Goal: Information Seeking & Learning: Learn about a topic

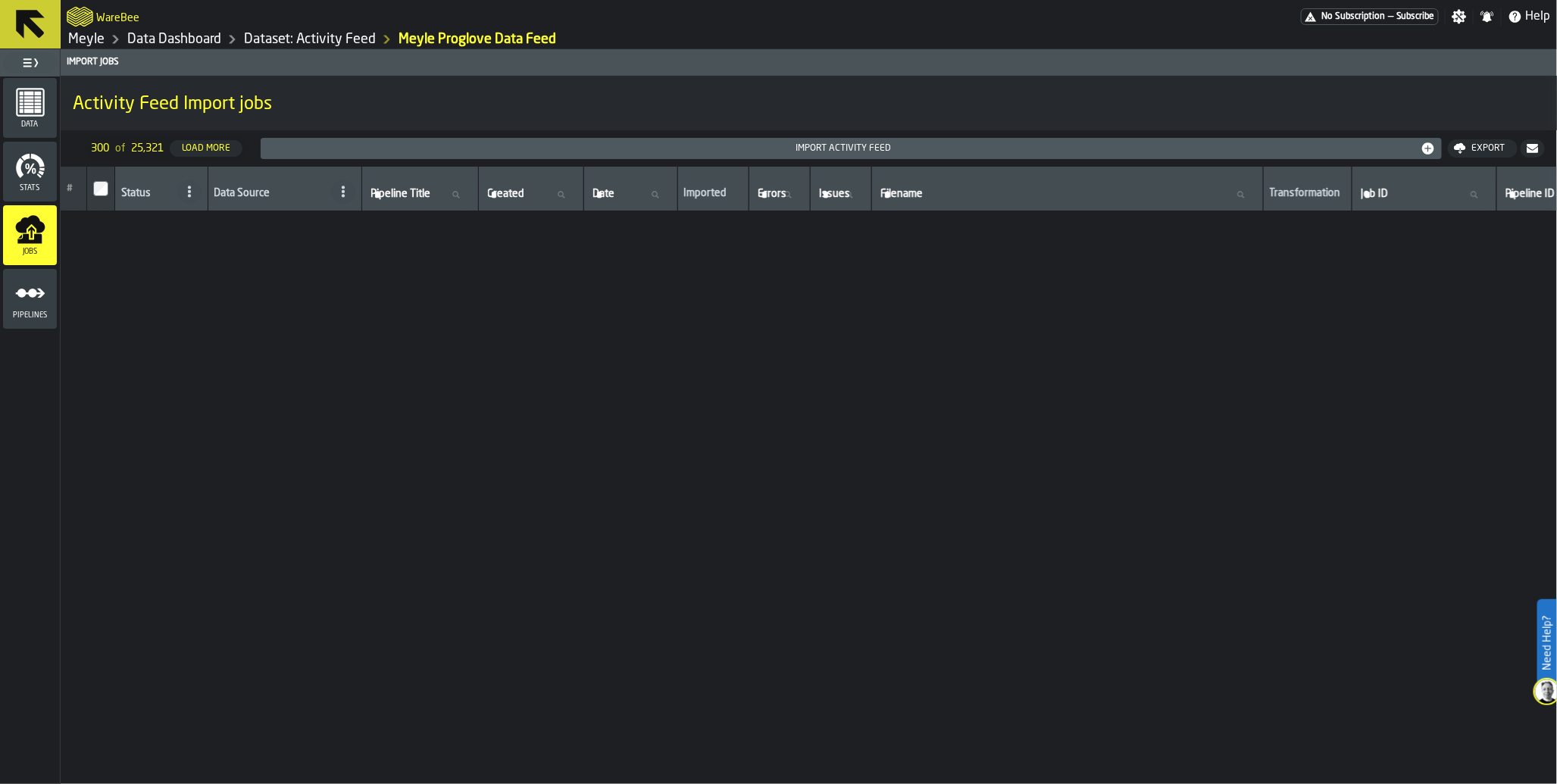
scroll to position [5586, 0]
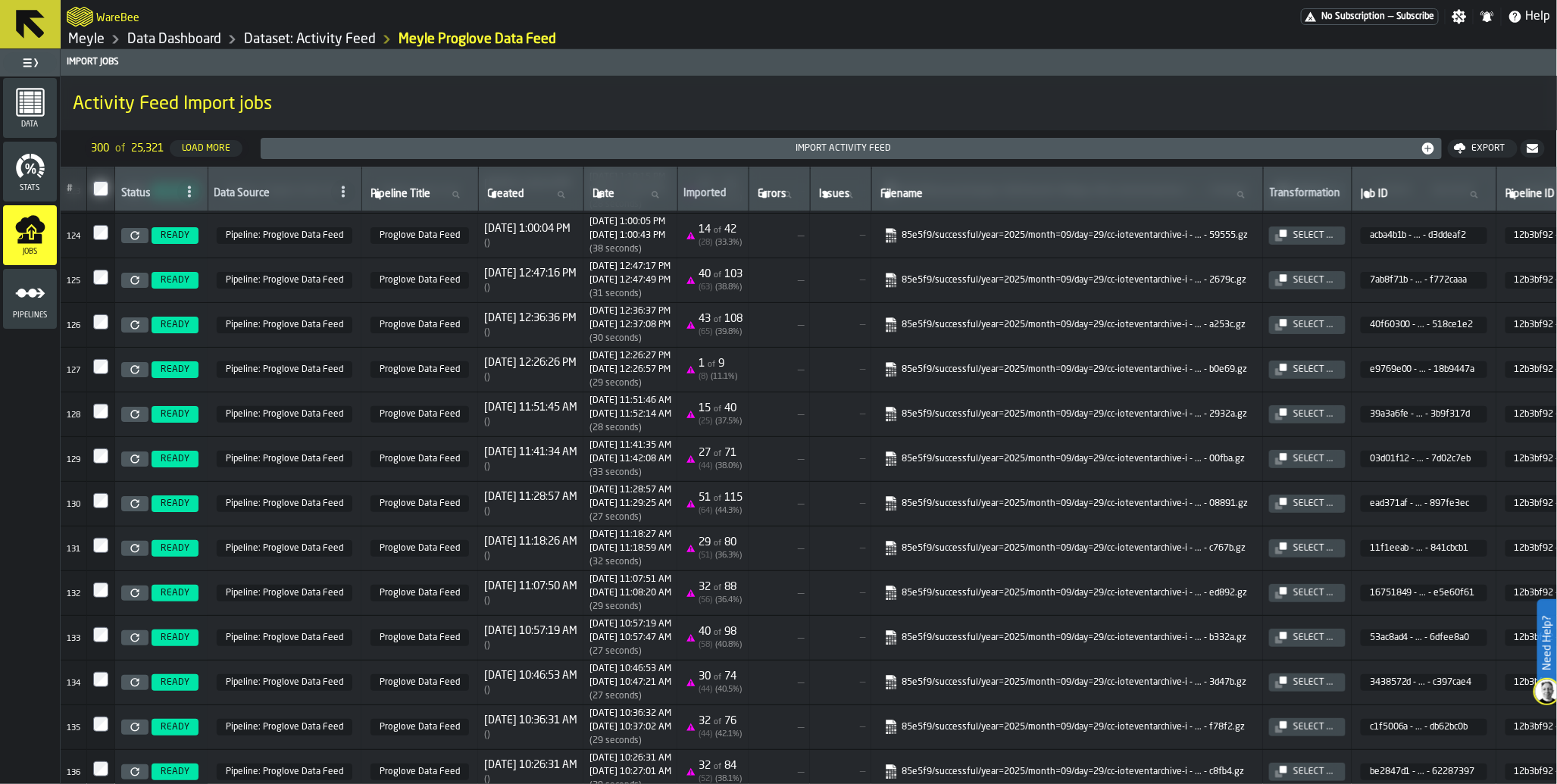
click at [1373, 18] on span "No Subscription" at bounding box center [1352, 17] width 63 height 11
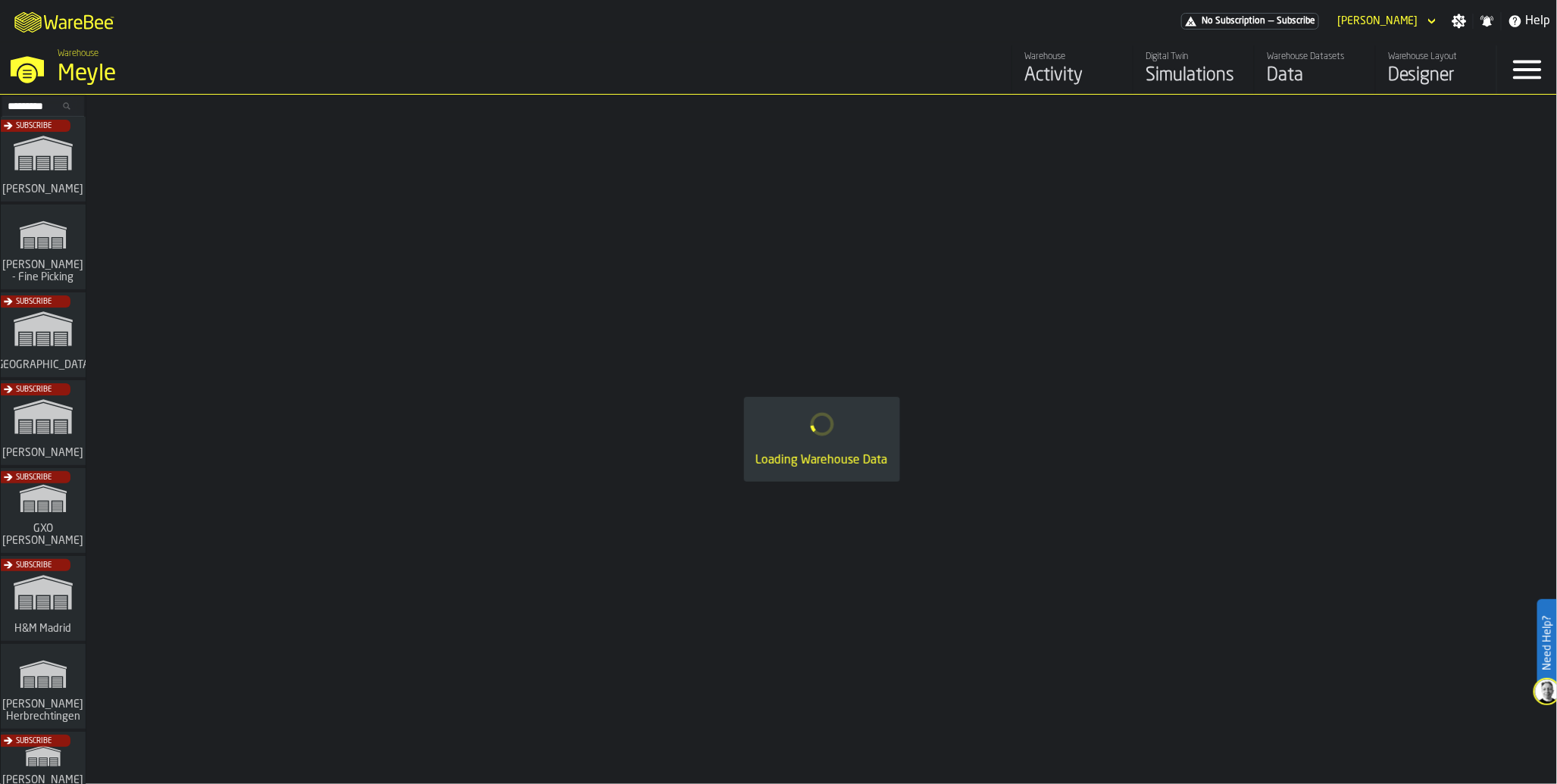
click at [28, 535] on div "Subscribe" at bounding box center [39, 514] width 85 height 88
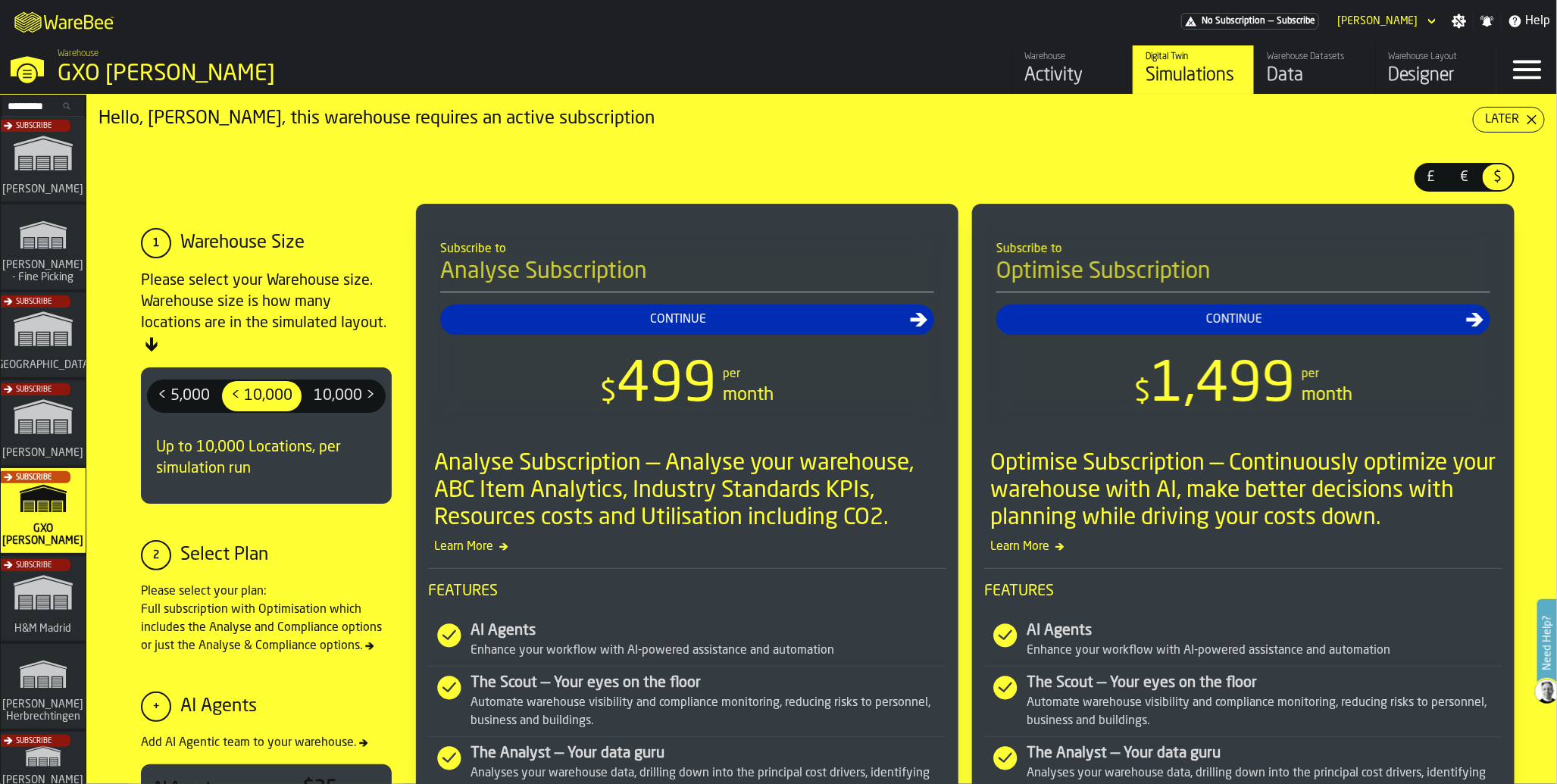
click at [1279, 76] on div "Data" at bounding box center [1315, 75] width 96 height 24
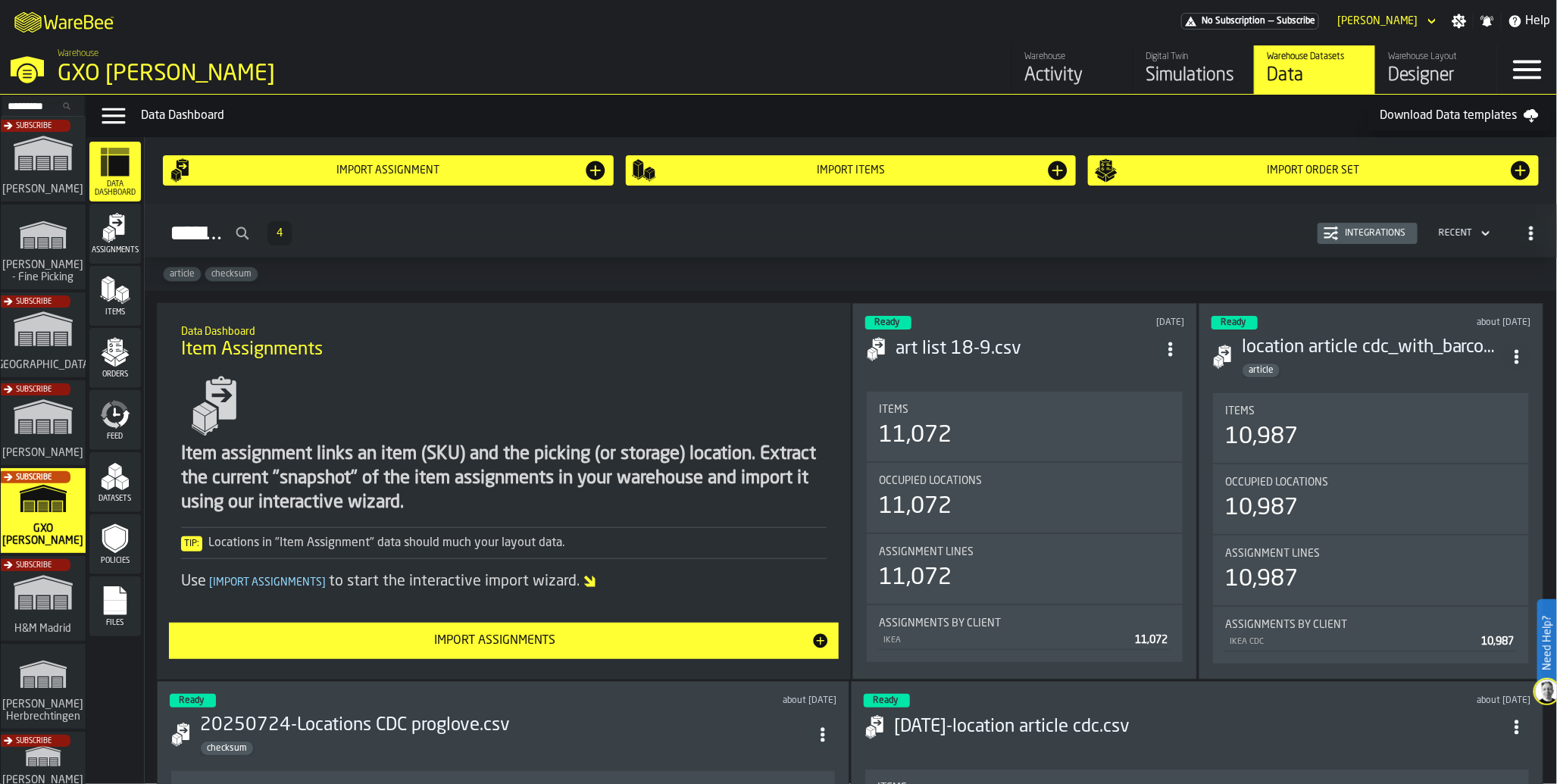
click at [130, 423] on div "Feed" at bounding box center [115, 420] width 52 height 42
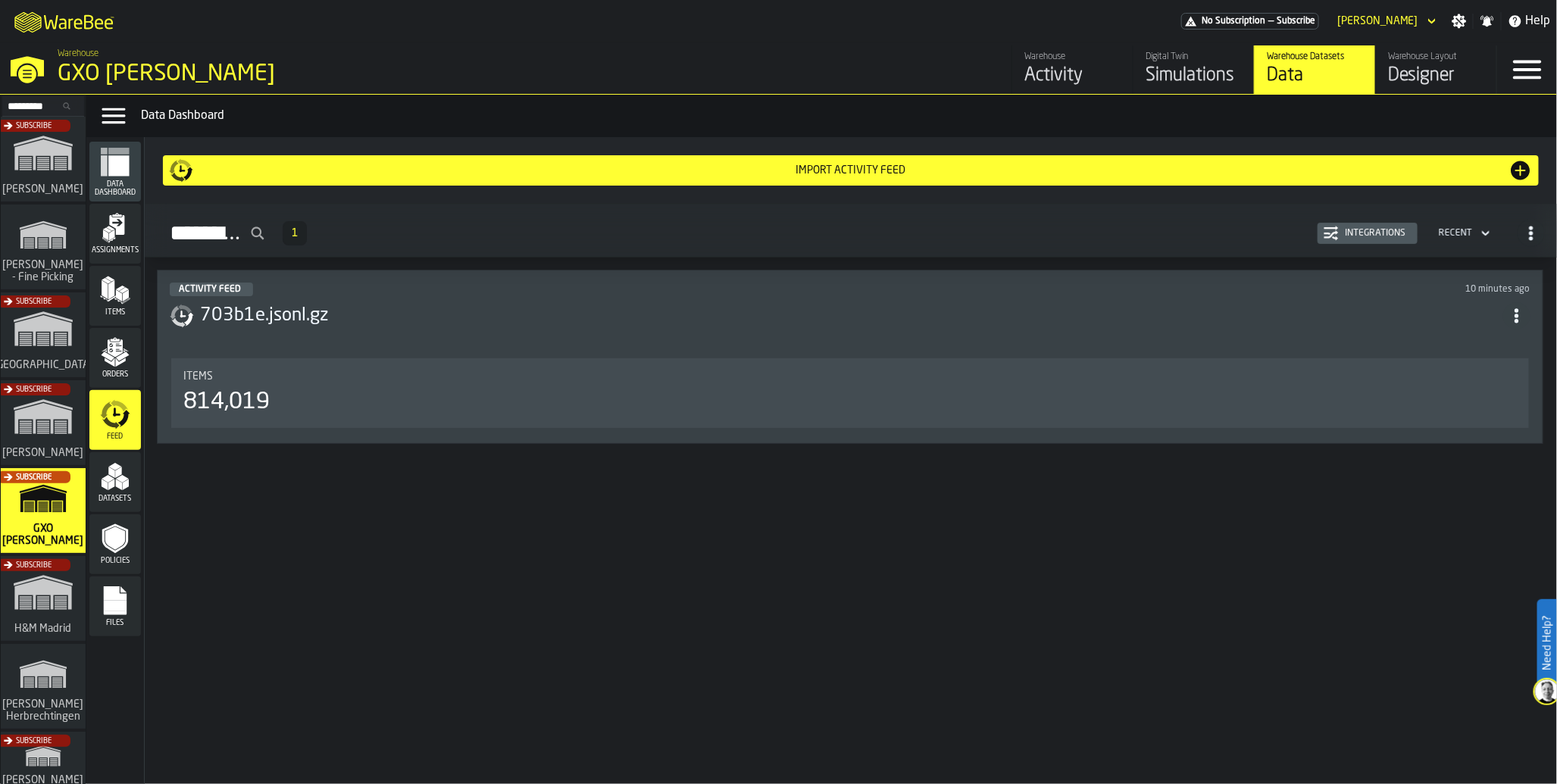
click at [1063, 81] on div "Activity" at bounding box center [1073, 75] width 96 height 24
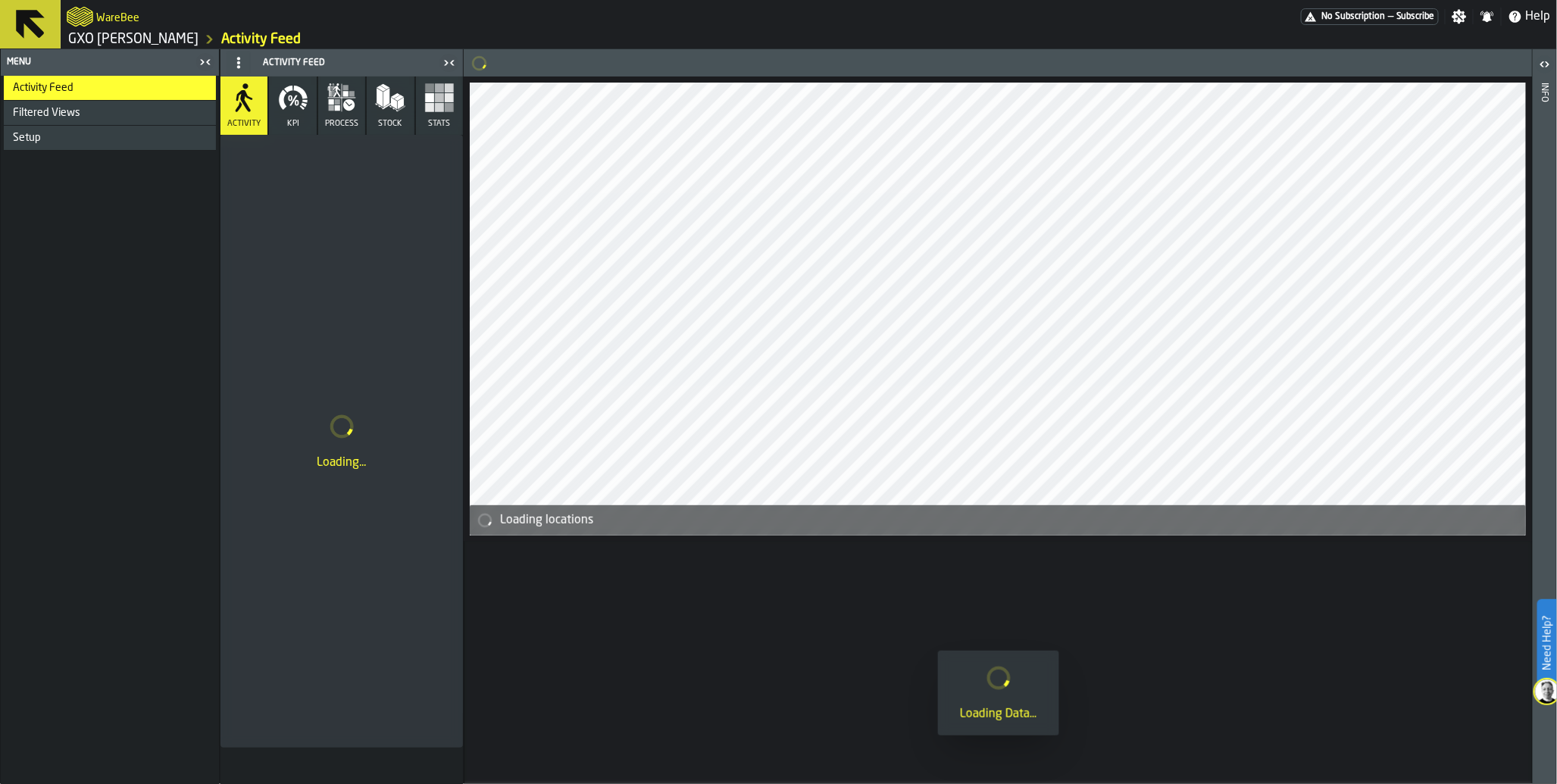
click at [285, 104] on icon "button" at bounding box center [293, 98] width 30 height 30
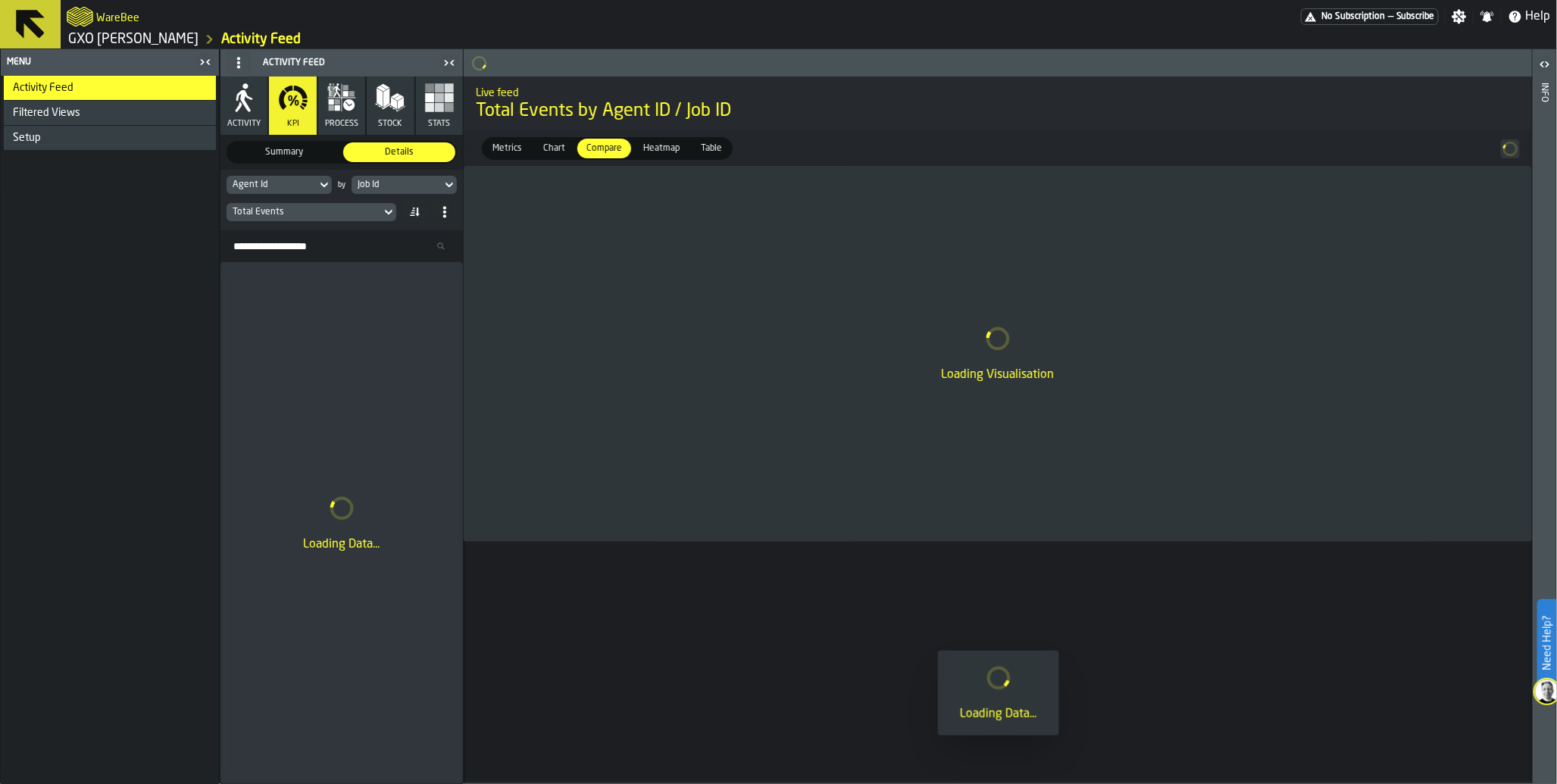
click at [417, 185] on div "Job Id" at bounding box center [397, 185] width 78 height 11
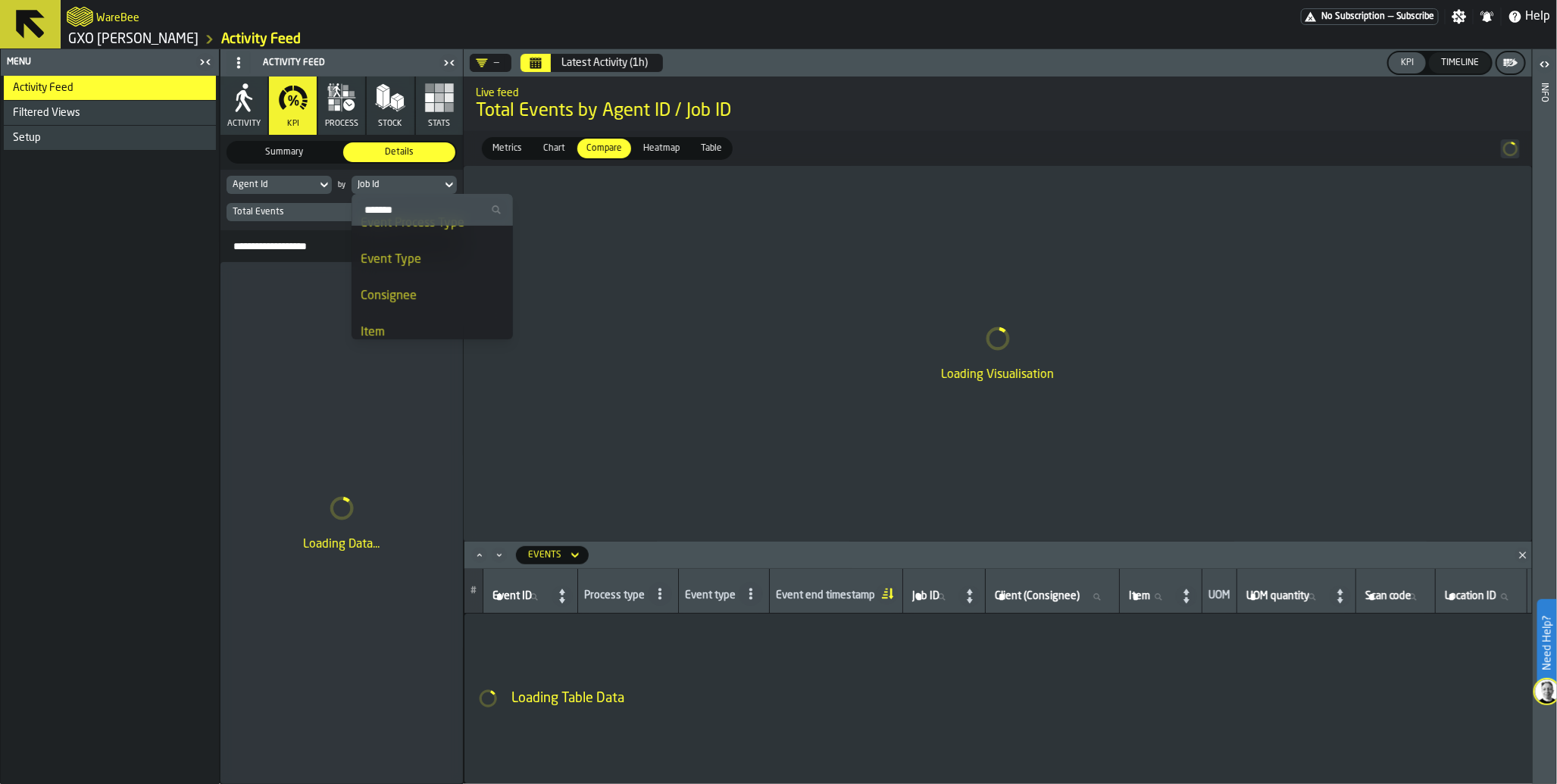
scroll to position [272, 0]
click at [435, 270] on div "Event Type" at bounding box center [432, 262] width 143 height 18
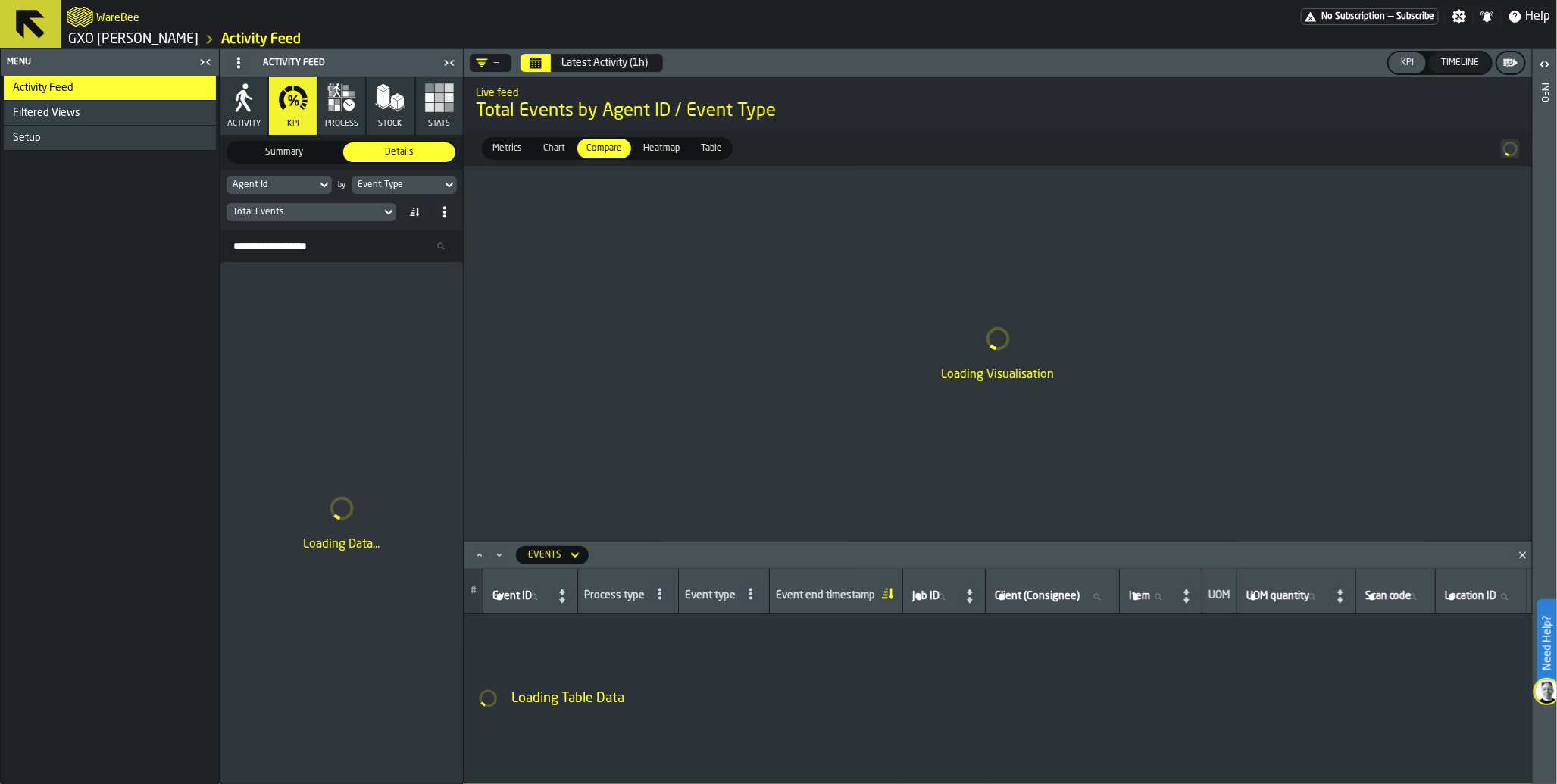
click at [390, 216] on icon at bounding box center [388, 212] width 15 height 18
click at [274, 384] on div "Loading Data..." at bounding box center [342, 523] width 242 height 521
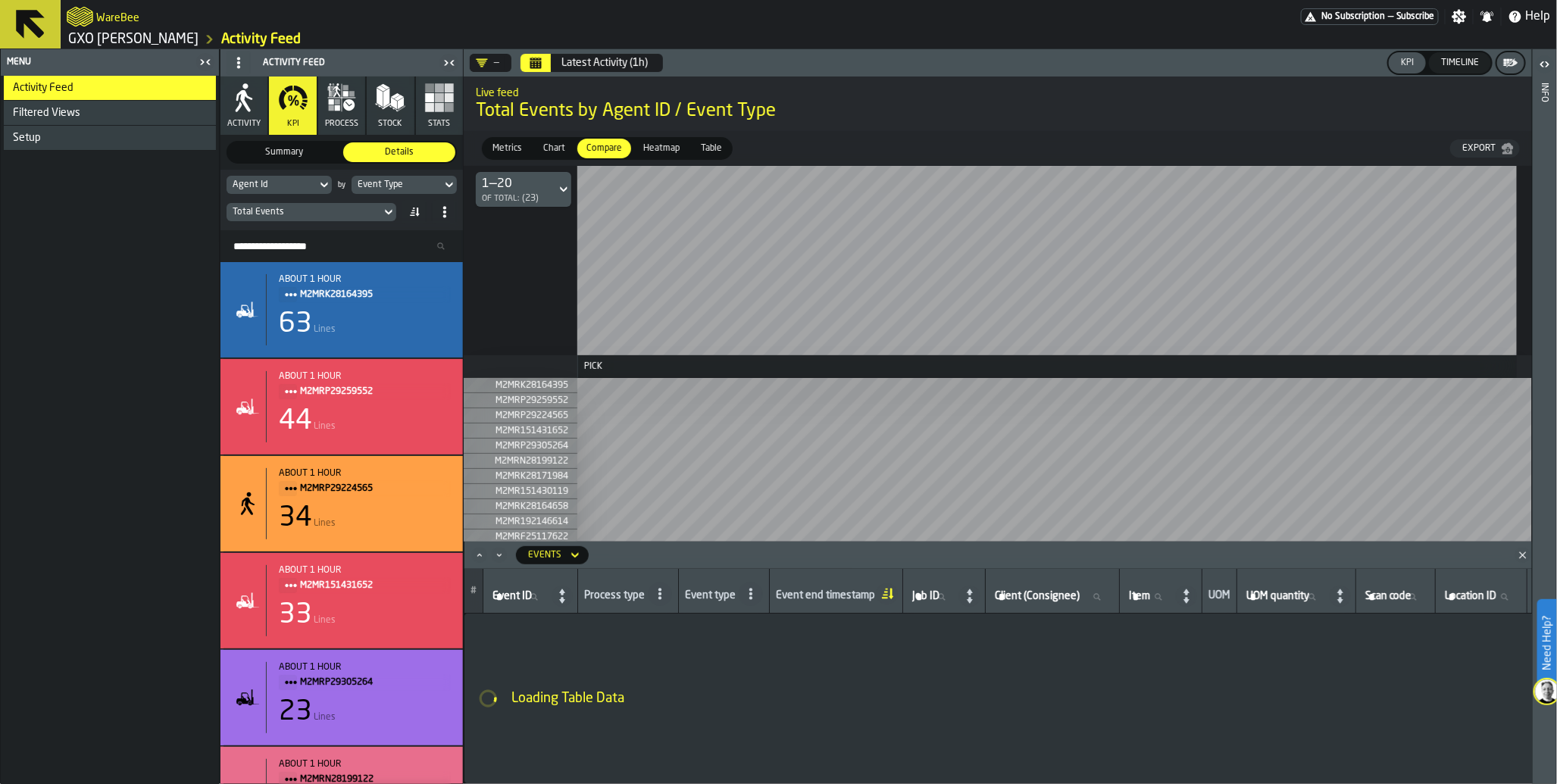
click at [441, 182] on div "Event Type" at bounding box center [396, 184] width 90 height 17
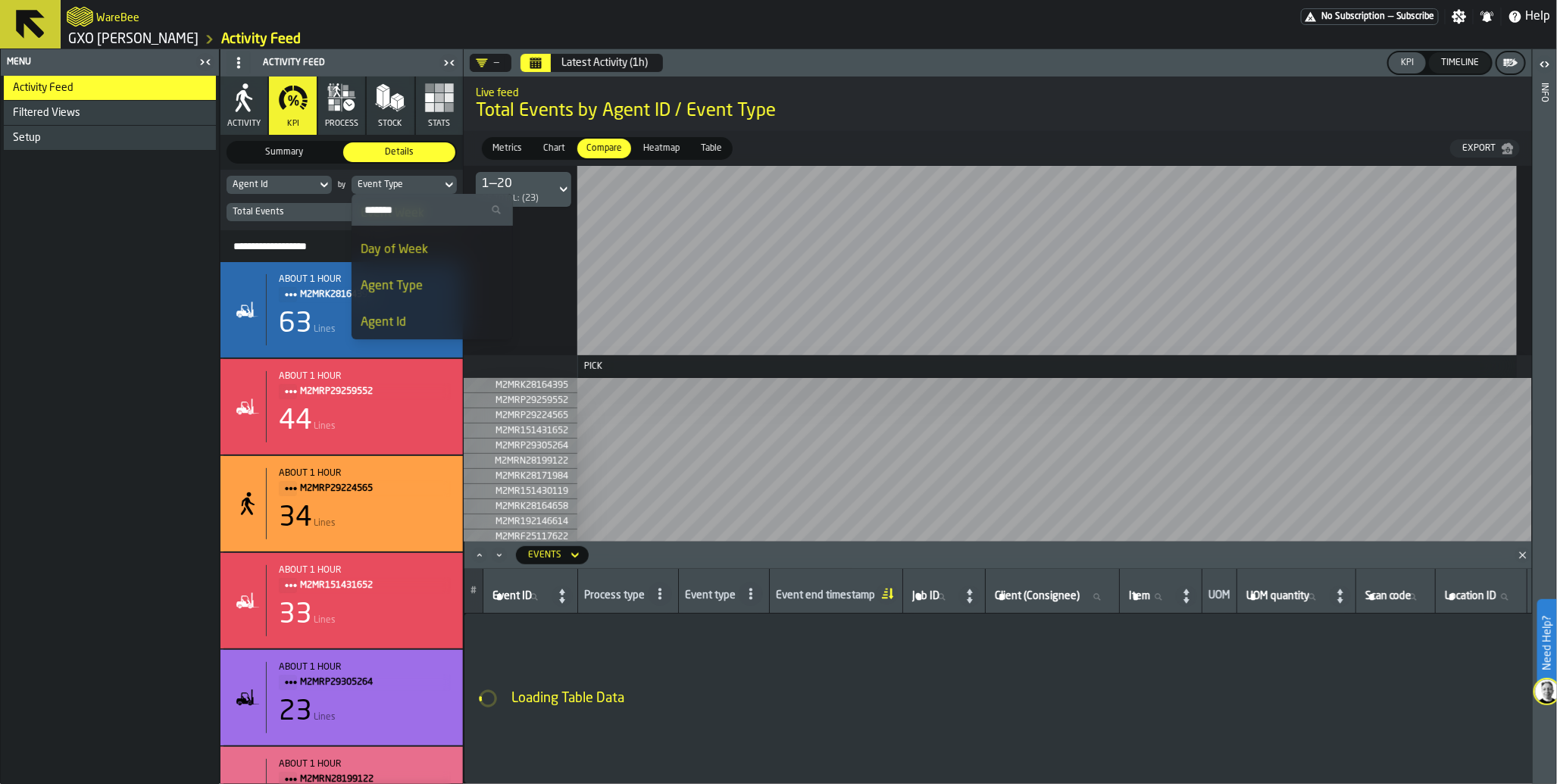
scroll to position [106, 0]
click at [419, 277] on div "Agent Type" at bounding box center [432, 283] width 143 height 18
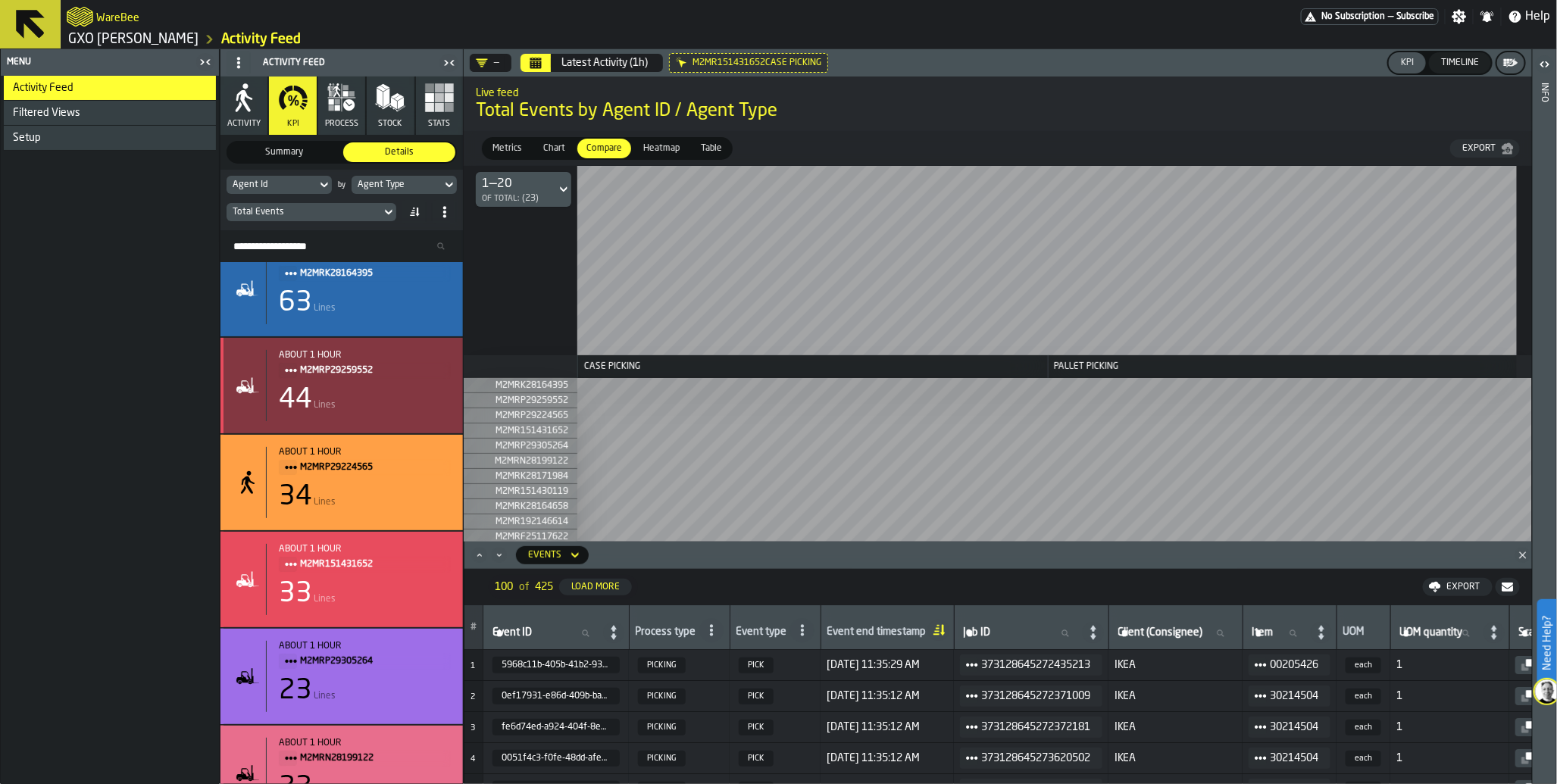
scroll to position [59, 0]
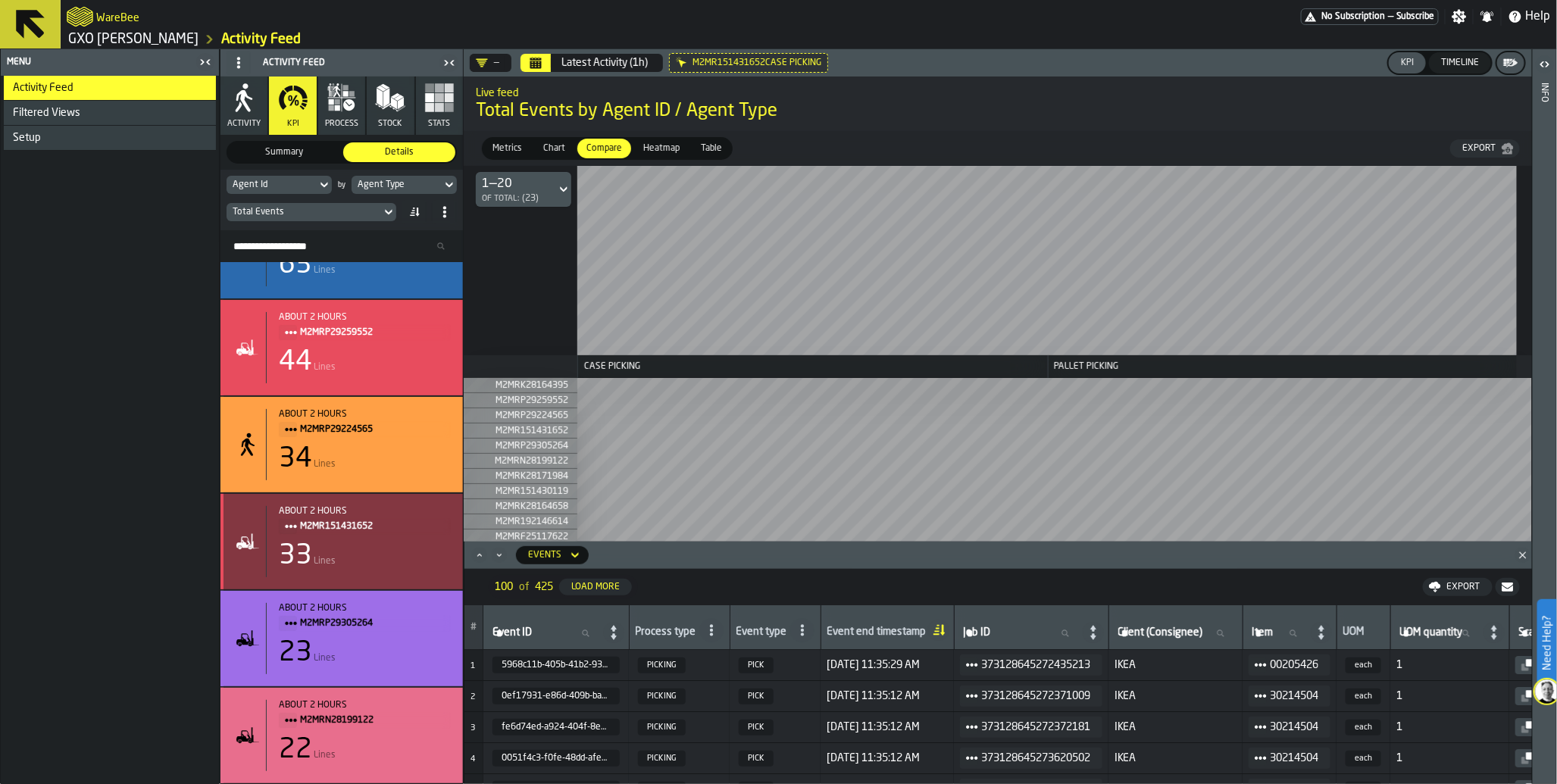
click at [361, 558] on div "33 Lines" at bounding box center [364, 556] width 172 height 30
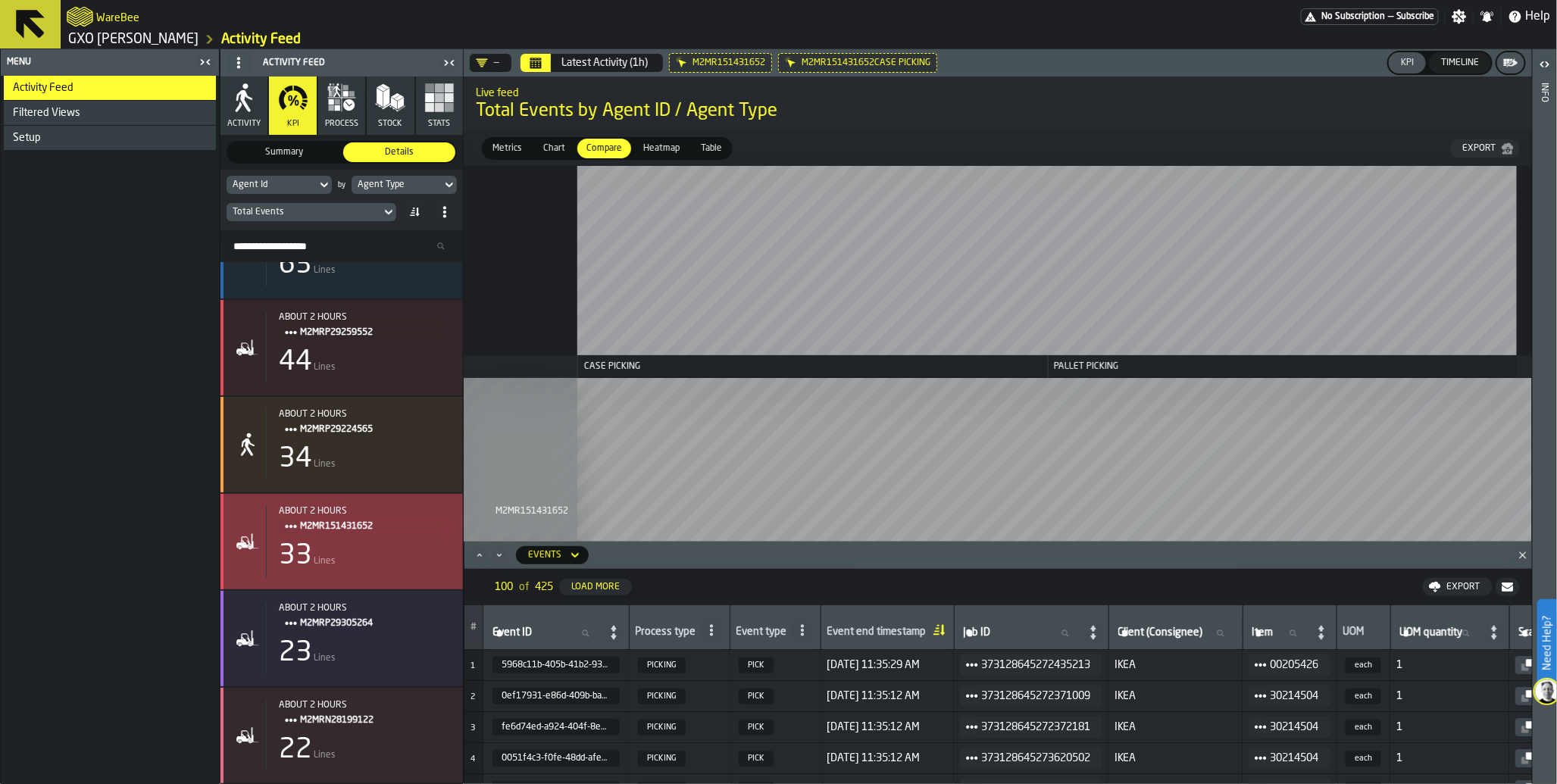
click at [361, 537] on div "about 2 hours M2MR151431652 33 Lines" at bounding box center [359, 542] width 185 height 71
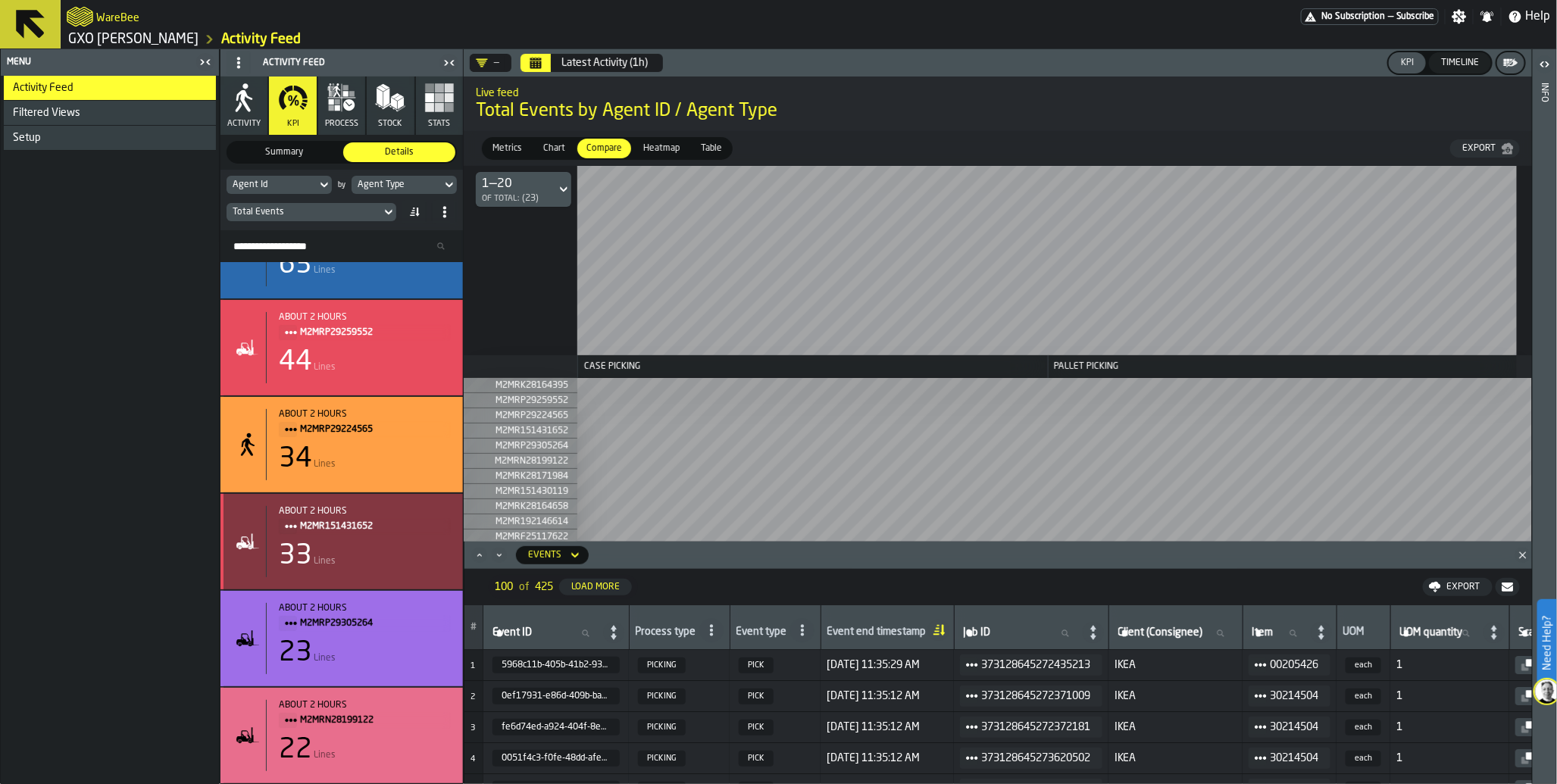
click at [361, 537] on div "about 2 hours M2MR151431652 33 Lines" at bounding box center [359, 542] width 185 height 71
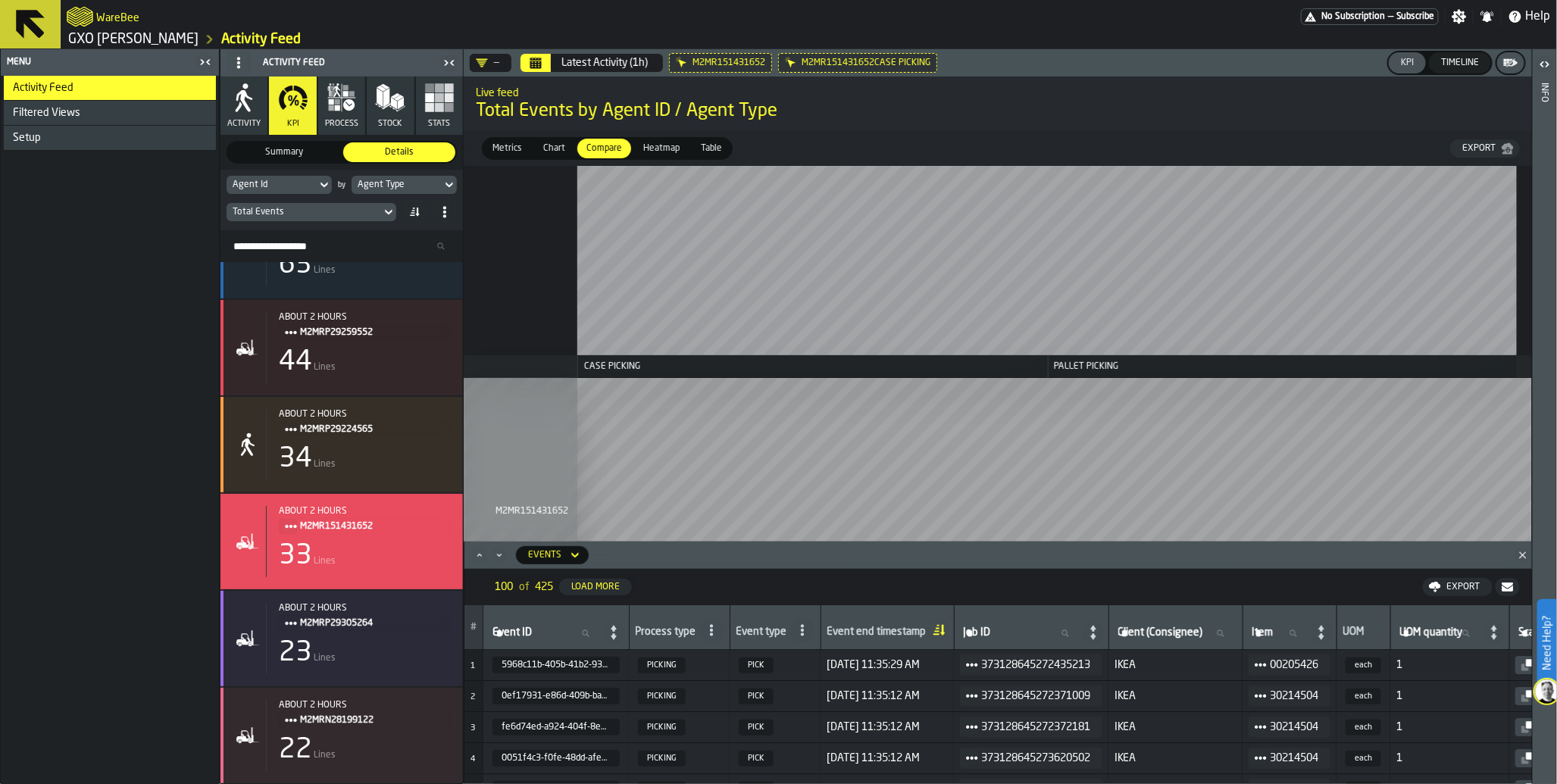
click at [1069, 632] on icon at bounding box center [1065, 633] width 9 height 9
click at [1074, 632] on input "Job ID Job ID" at bounding box center [1020, 634] width 120 height 20
type input "***"
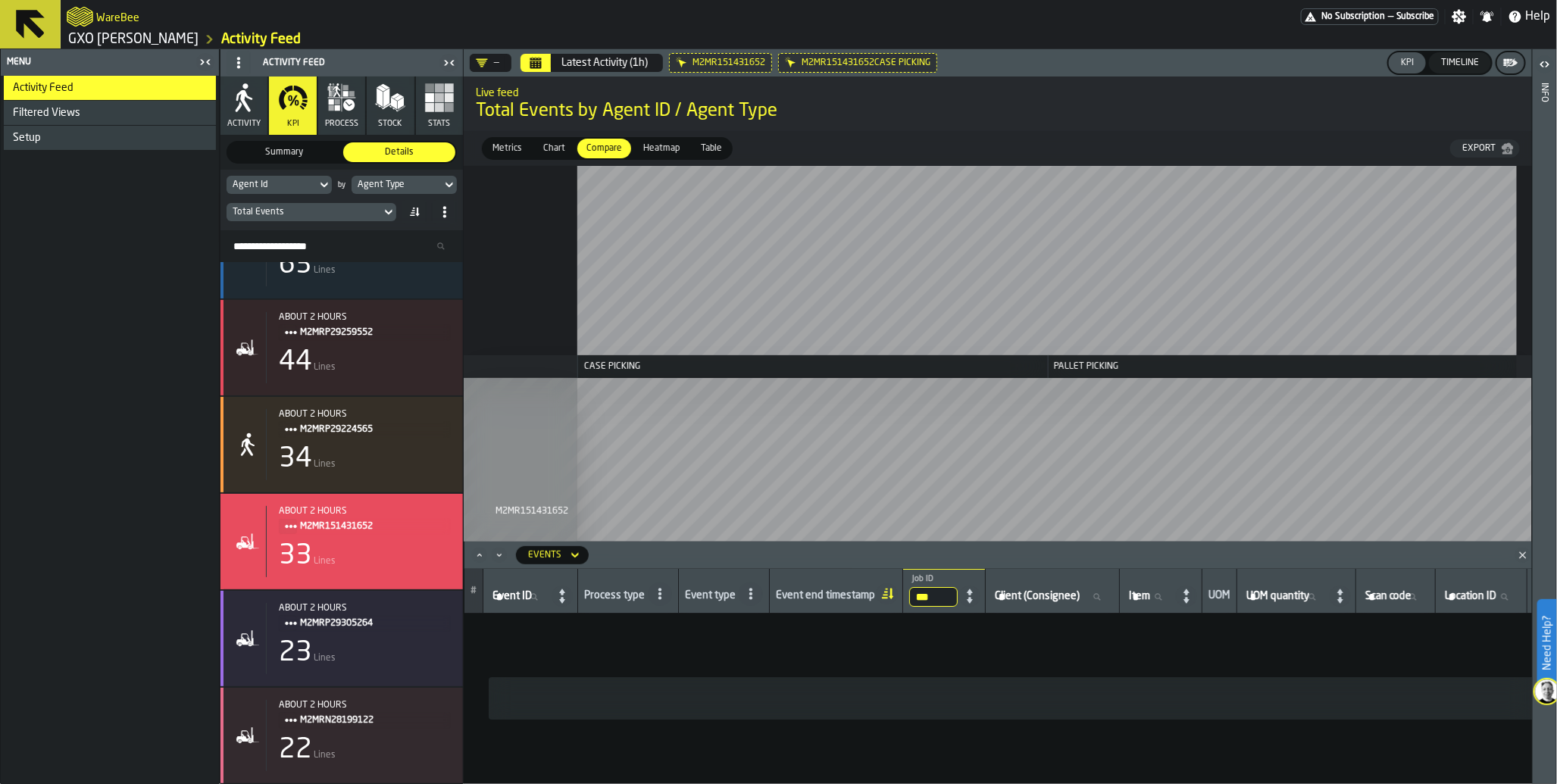
click at [77, 38] on link "GXO [PERSON_NAME]" at bounding box center [134, 39] width 130 height 17
